Goal: Transaction & Acquisition: Purchase product/service

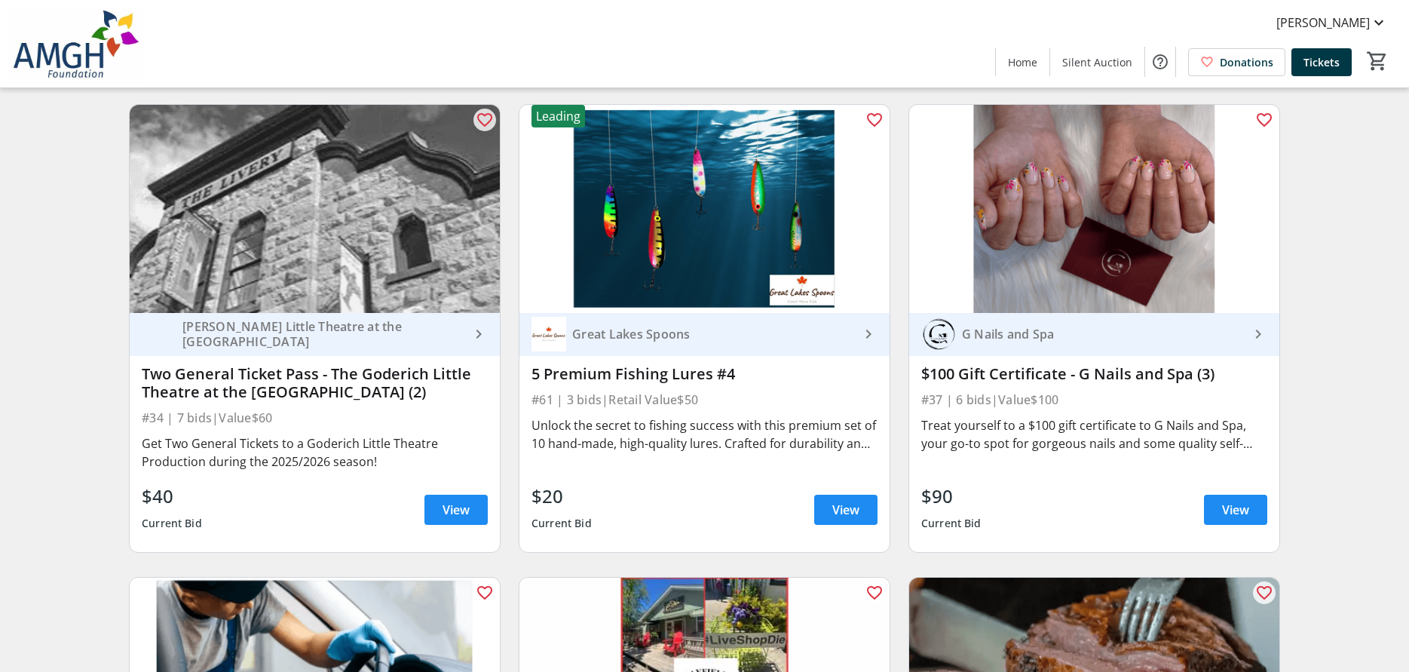
scroll to position [5804, 0]
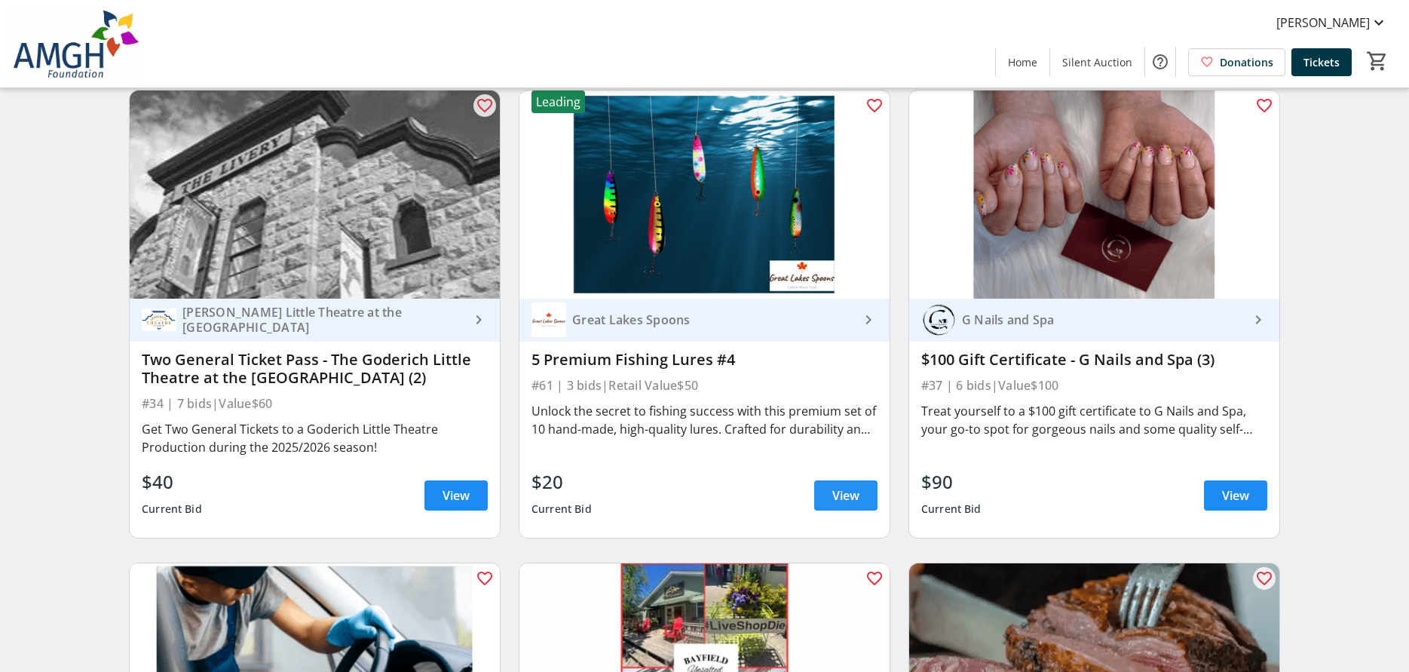
click at [849, 497] on span "View" at bounding box center [845, 495] width 27 height 18
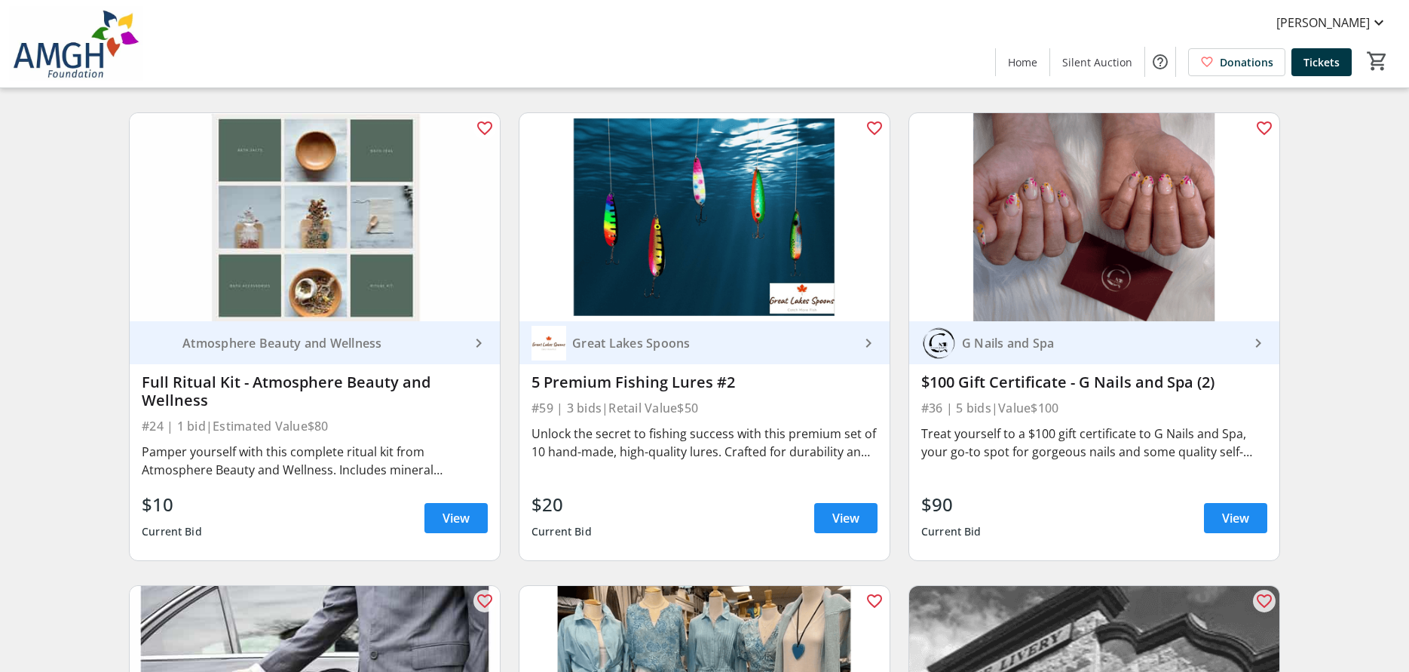
scroll to position [4372, 0]
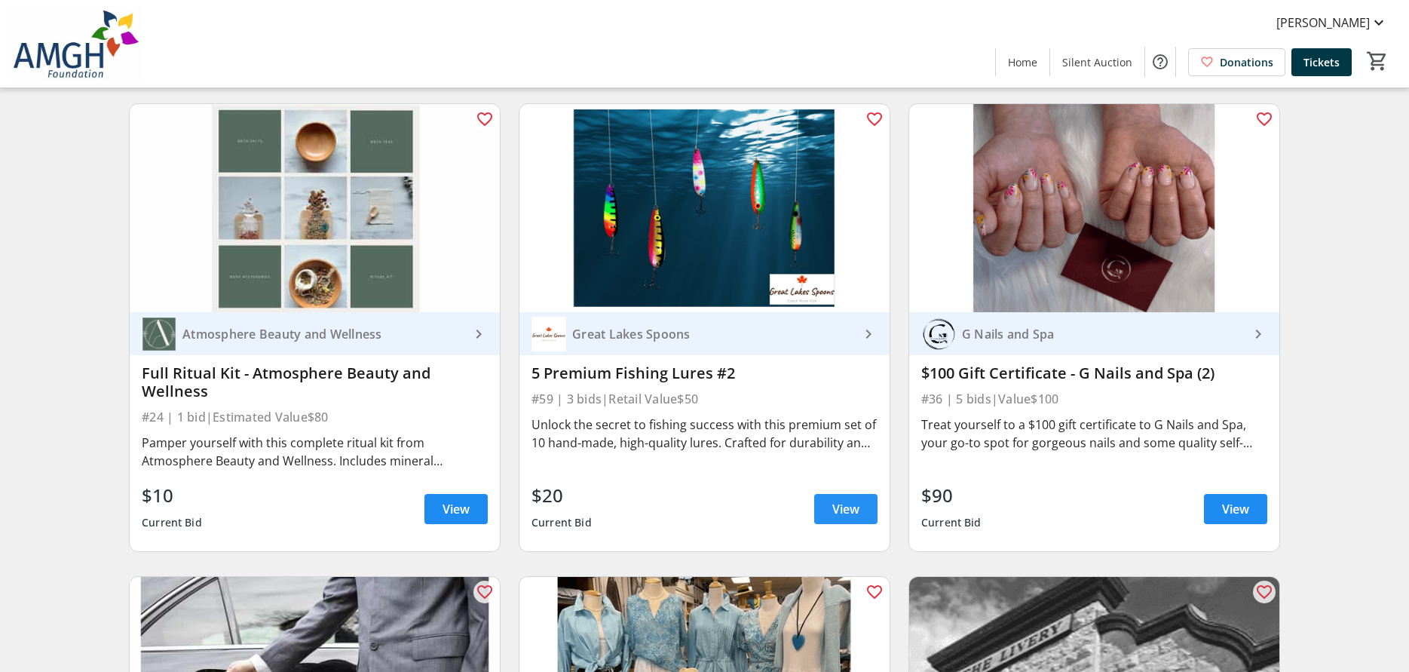
click at [836, 514] on span "View" at bounding box center [845, 509] width 27 height 18
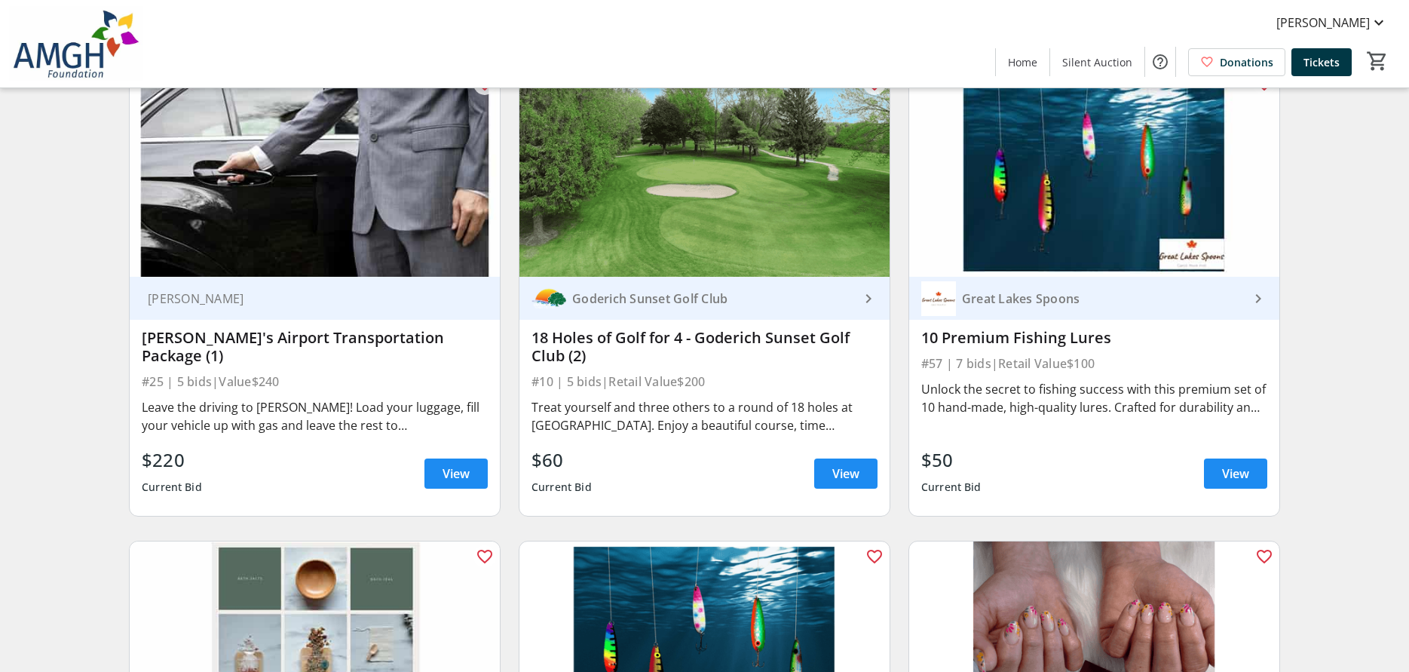
scroll to position [3919, 0]
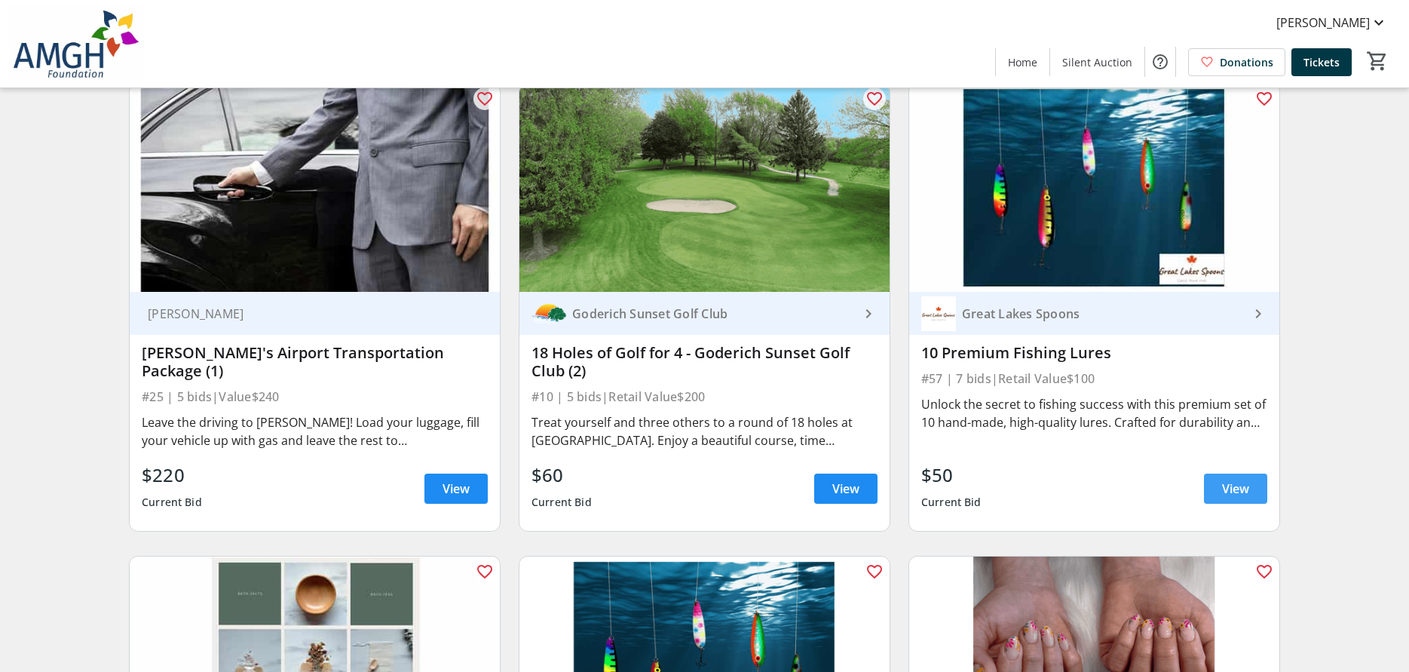
click at [1230, 496] on span "View" at bounding box center [1235, 488] width 27 height 18
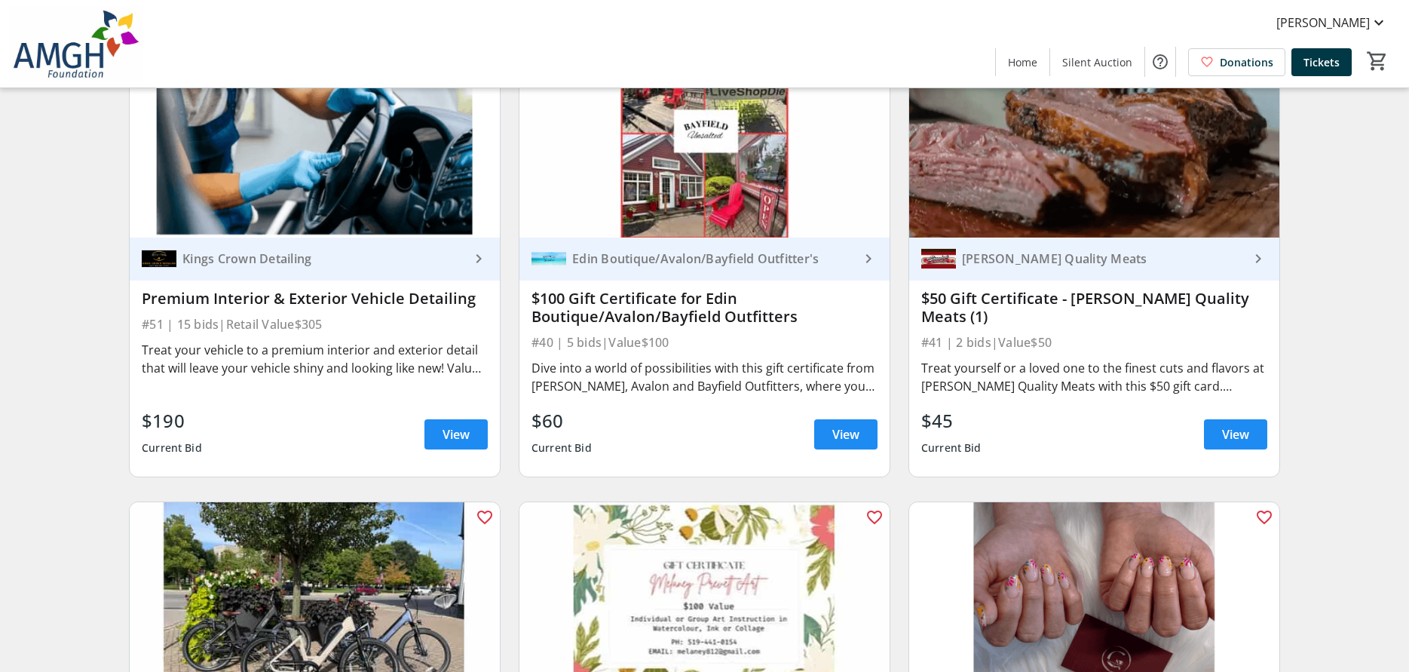
scroll to position [6349, 0]
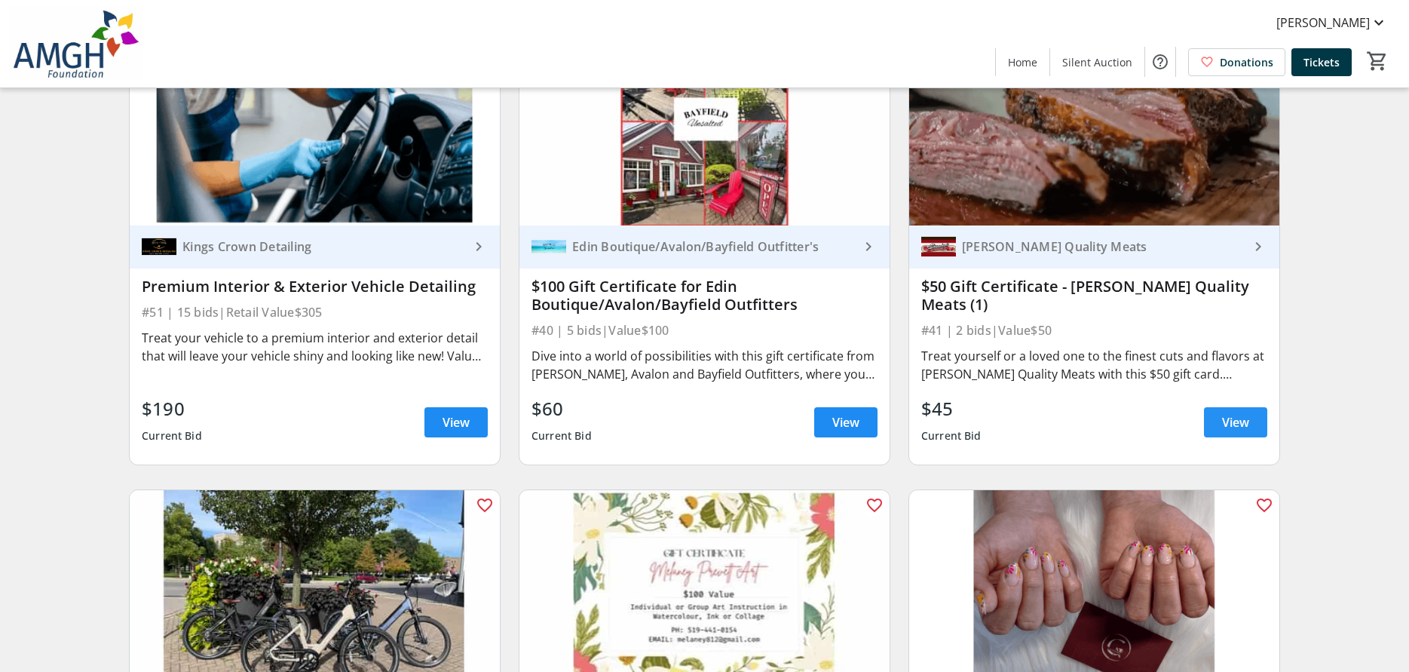
click at [1245, 429] on span "View" at bounding box center [1235, 422] width 27 height 18
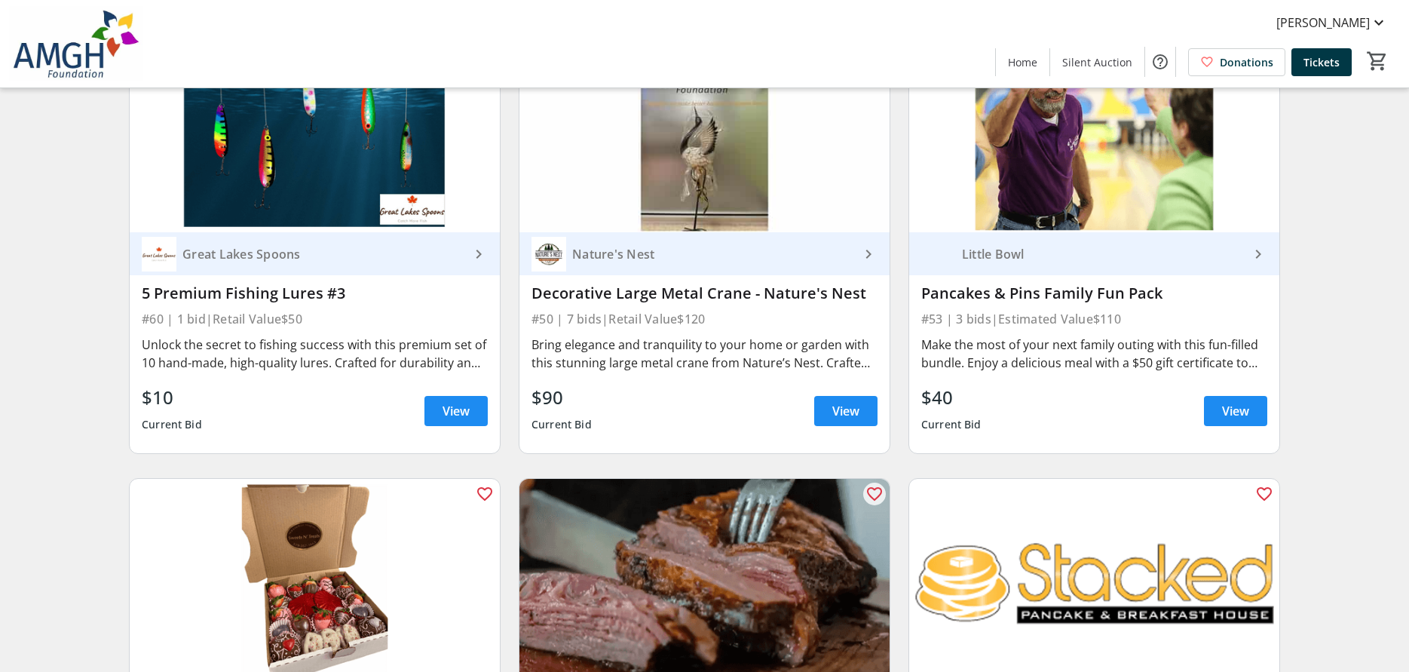
scroll to position [7329, 0]
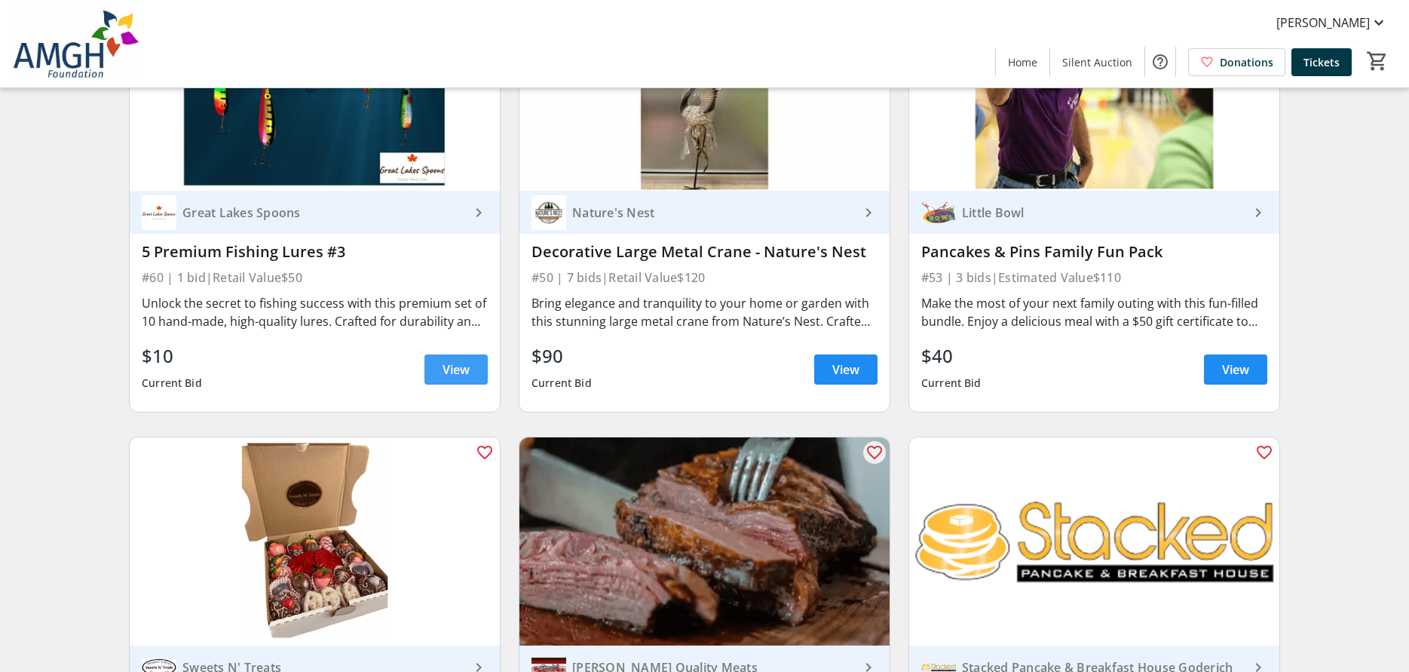
click at [459, 378] on span "View" at bounding box center [455, 369] width 27 height 18
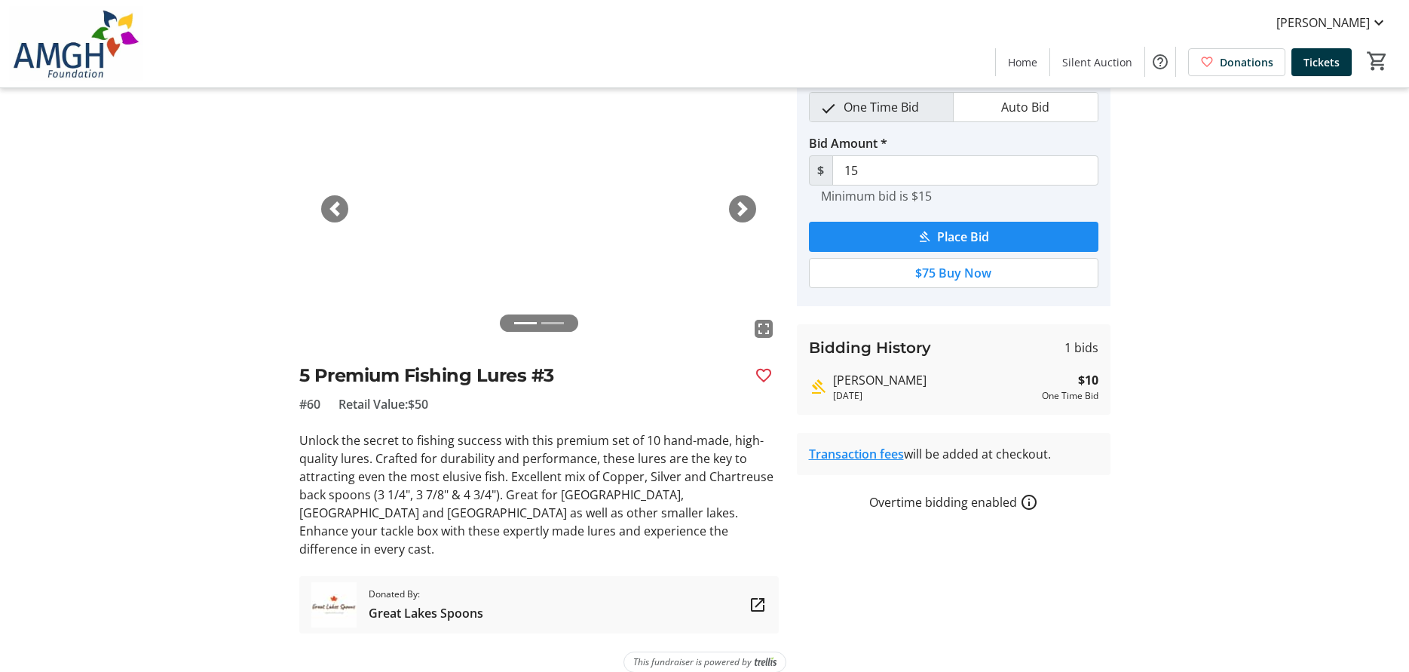
scroll to position [69, 0]
click at [935, 236] on span "submit" at bounding box center [953, 236] width 289 height 36
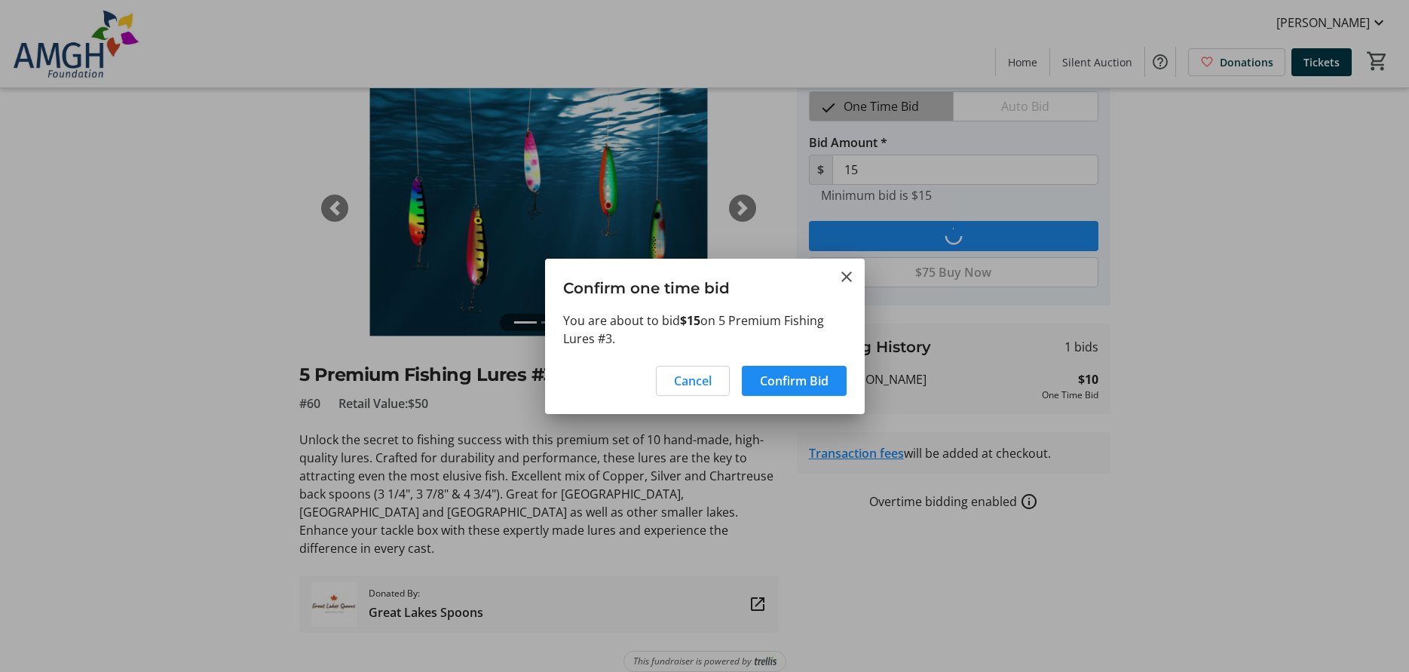
scroll to position [0, 0]
click at [796, 383] on span "Confirm Bid" at bounding box center [794, 381] width 69 height 18
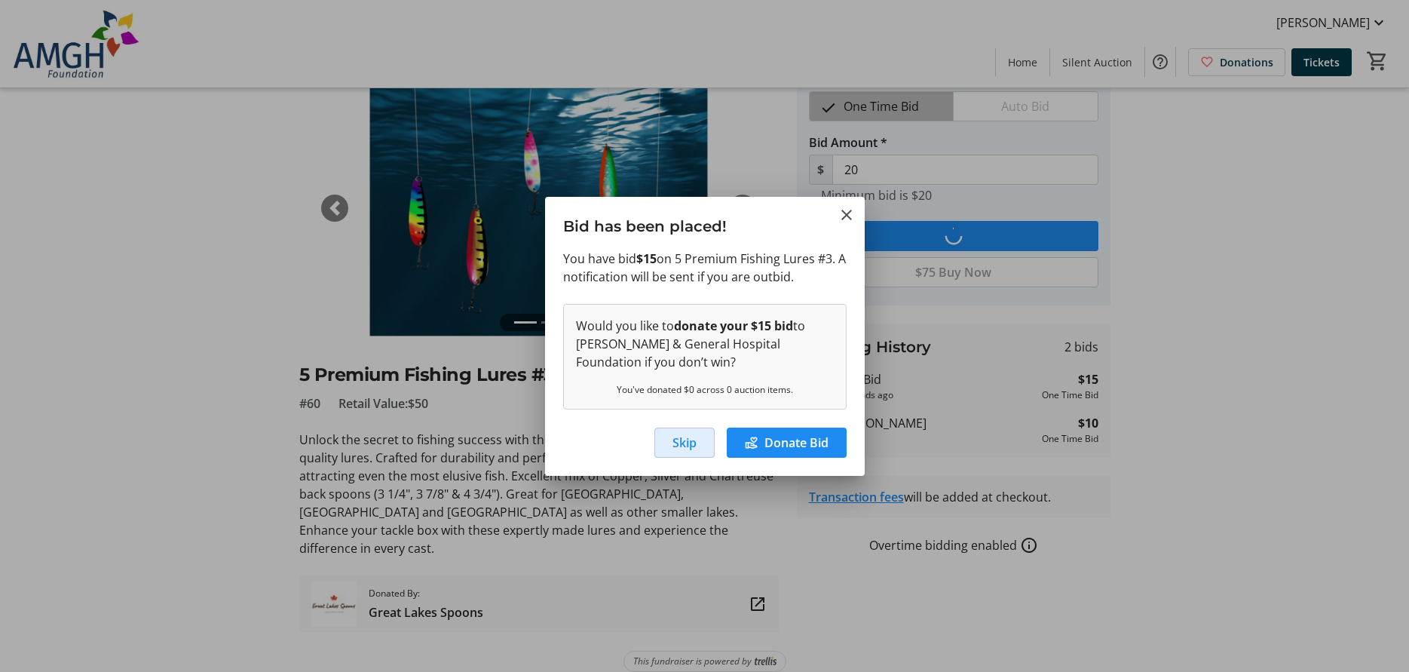
click at [674, 442] on span "Skip" at bounding box center [684, 442] width 24 height 18
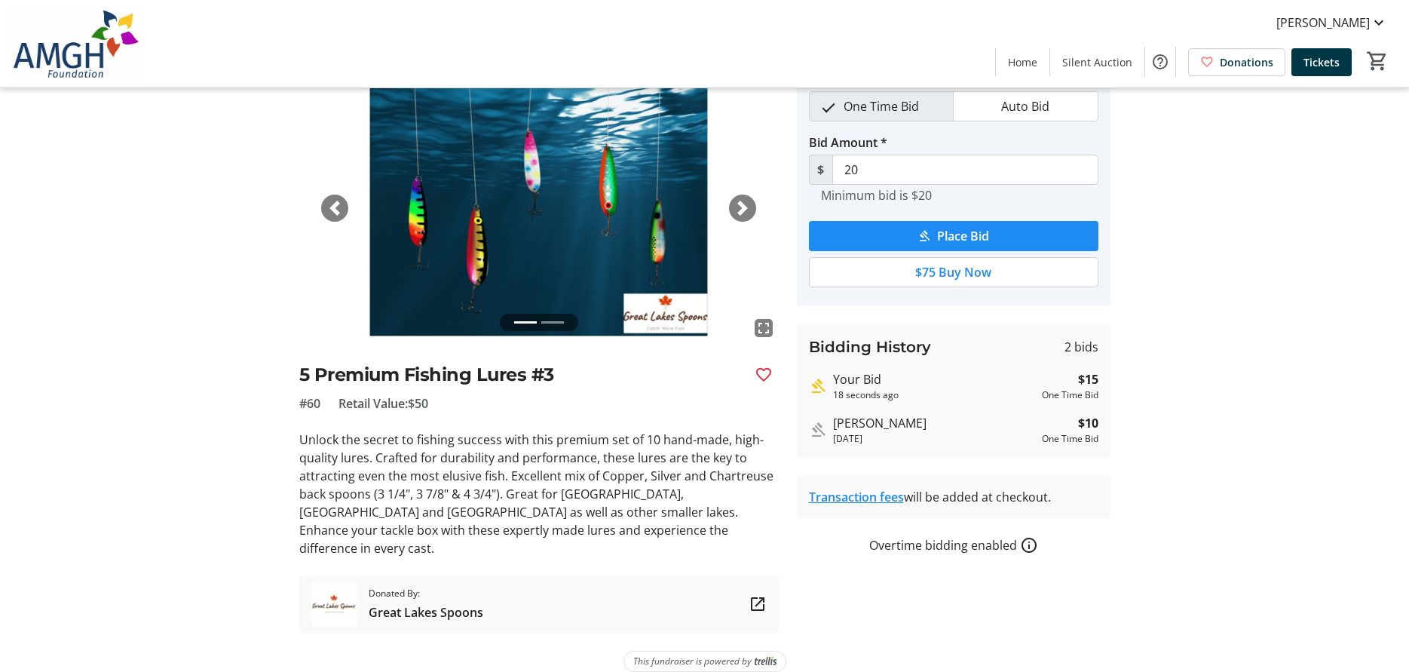
click at [822, 103] on mat-pseudo-checkbox "button" at bounding box center [829, 108] width 14 height 14
click at [966, 236] on span "Place Bid" at bounding box center [963, 236] width 52 height 18
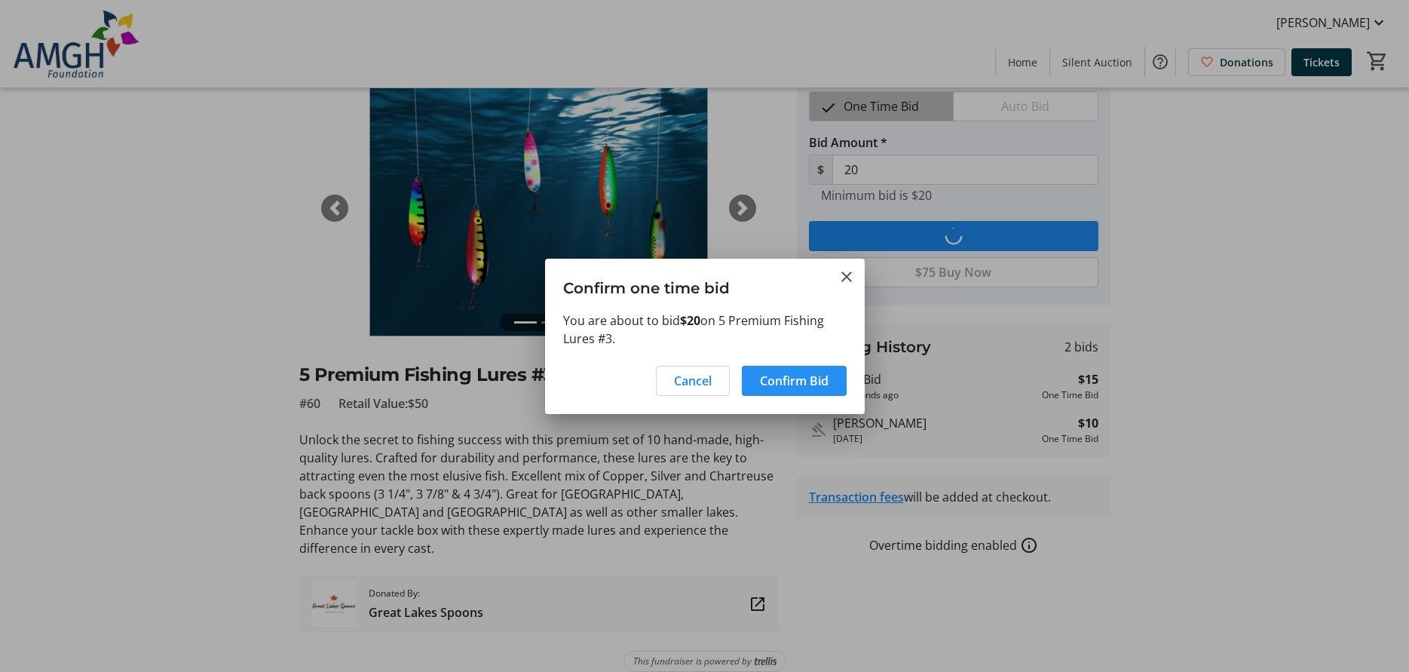
click at [797, 381] on span "Confirm Bid" at bounding box center [794, 381] width 69 height 18
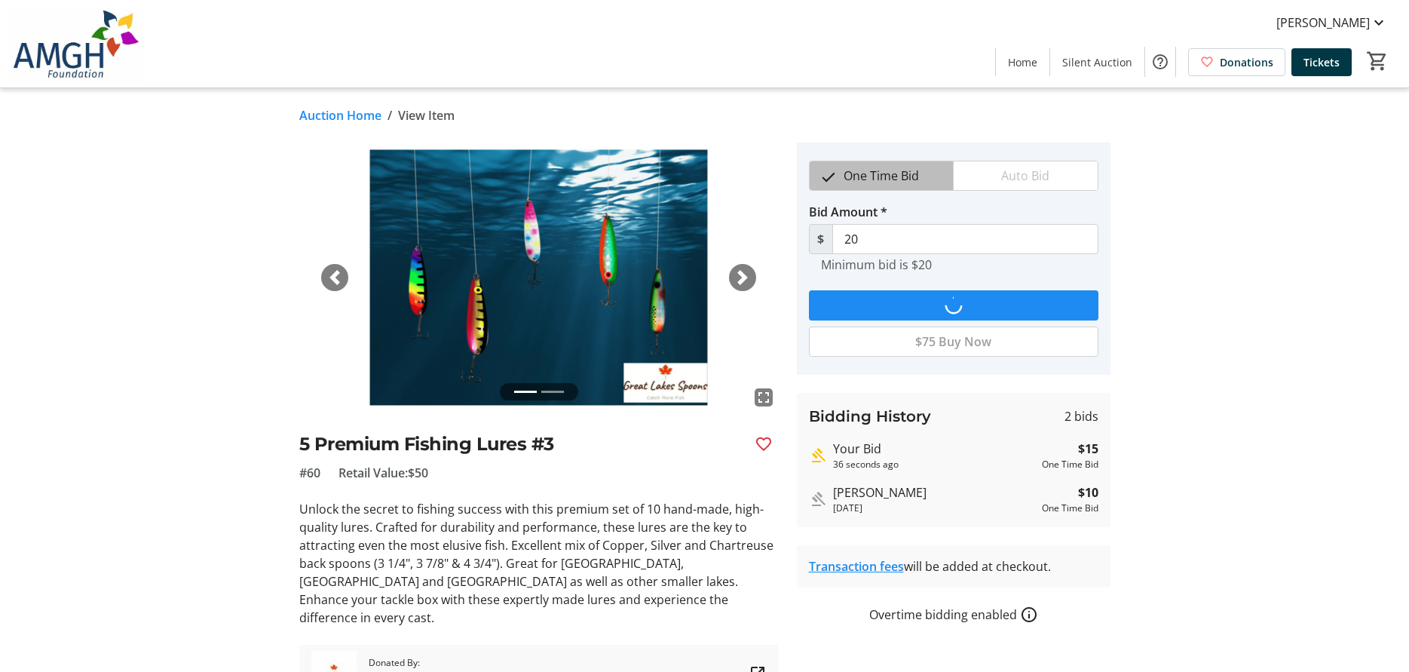
scroll to position [69, 0]
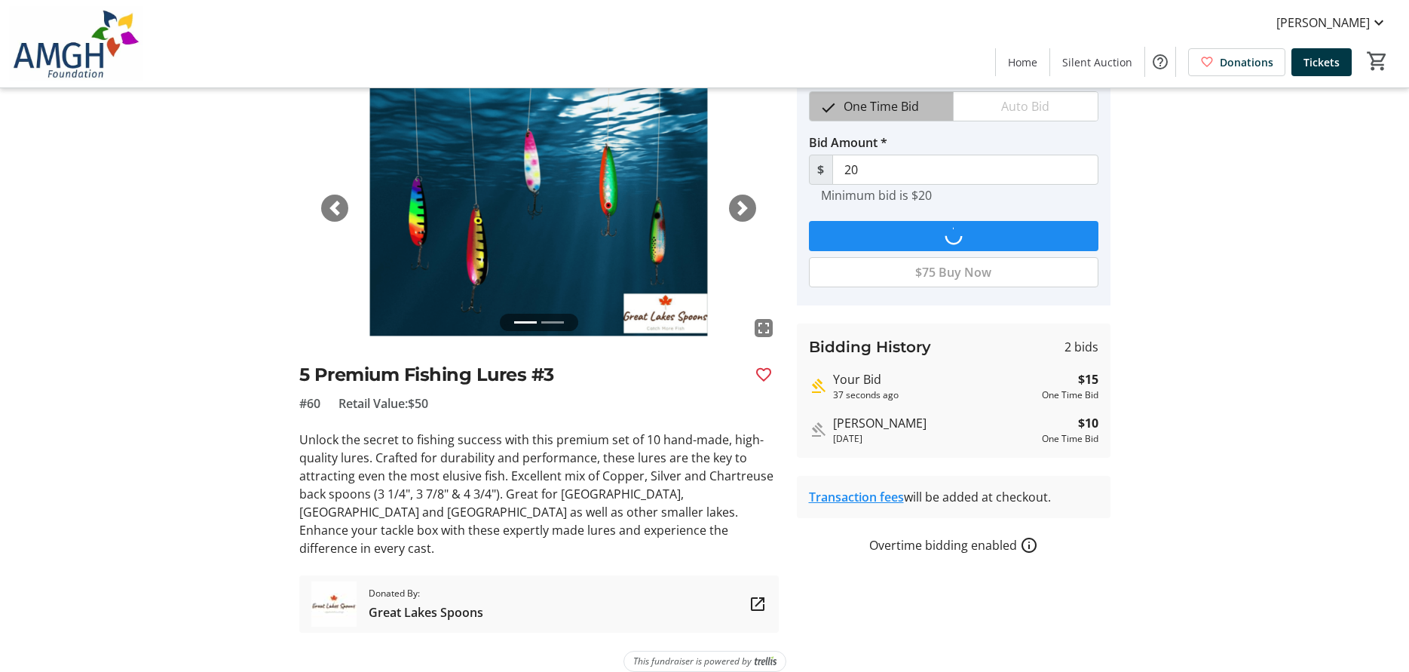
type input "25"
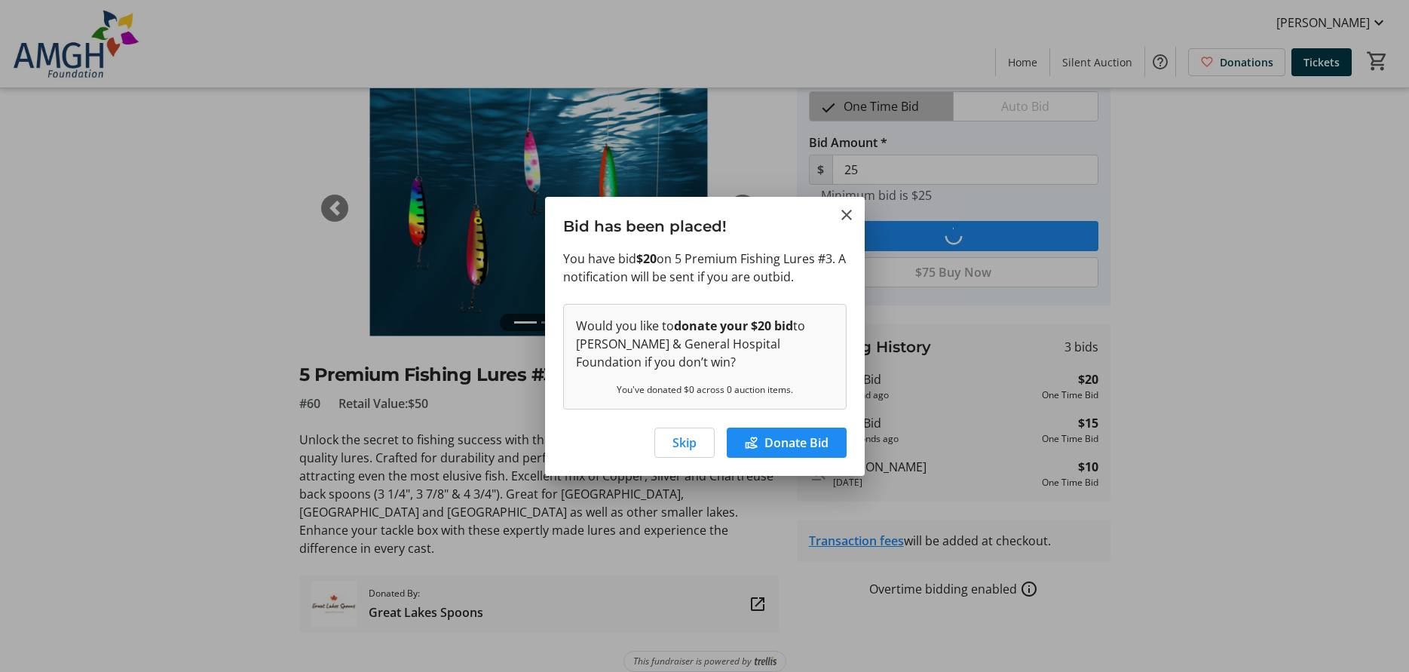
scroll to position [0, 0]
click at [672, 438] on span "Skip" at bounding box center [684, 442] width 24 height 18
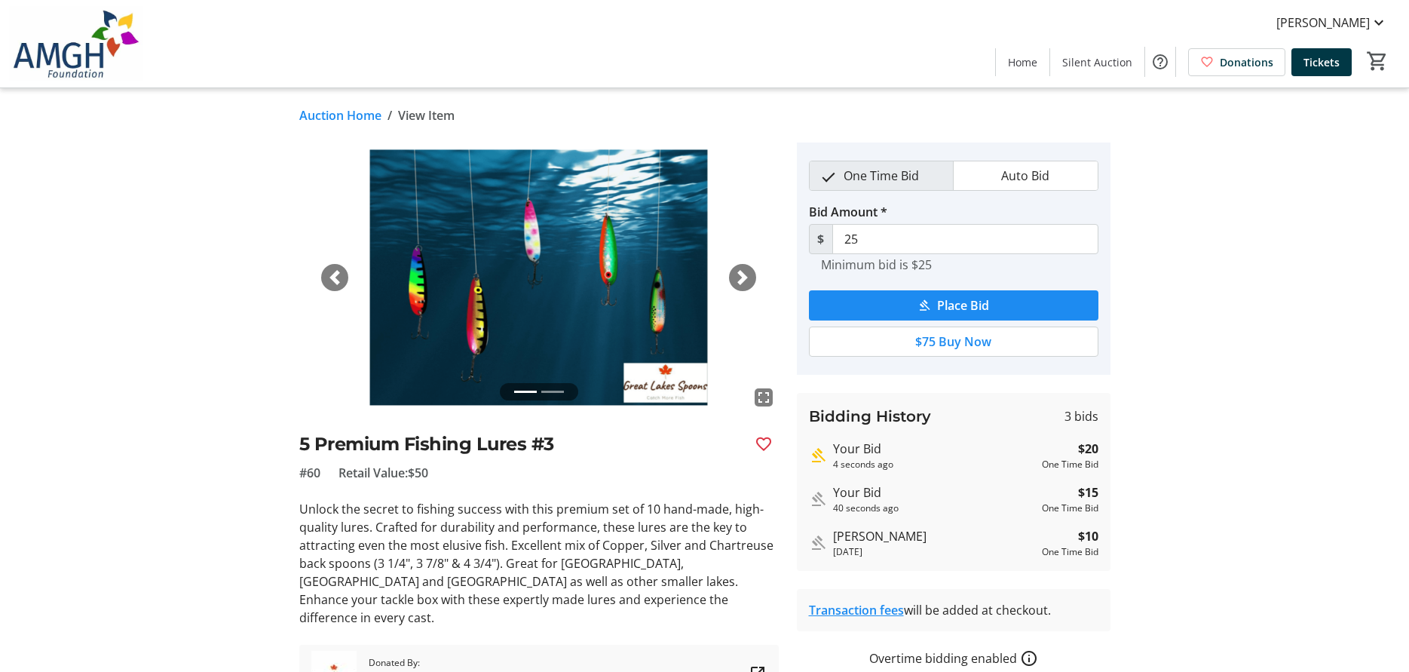
scroll to position [69, 0]
